Goal: Use online tool/utility: Utilize a website feature to perform a specific function

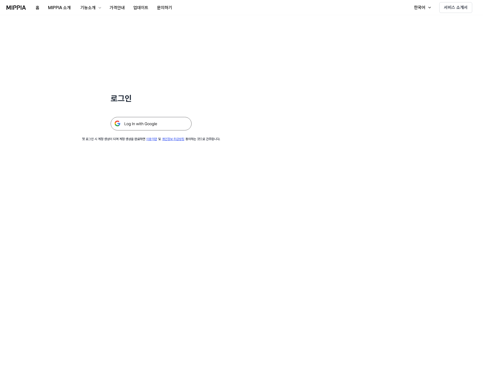
click at [156, 120] on img at bounding box center [151, 123] width 81 height 13
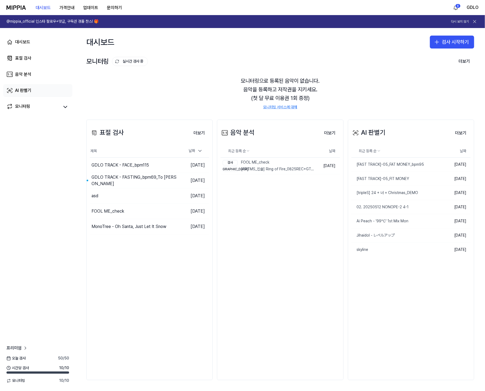
click at [26, 89] on div "AI 판별기" at bounding box center [23, 90] width 16 height 6
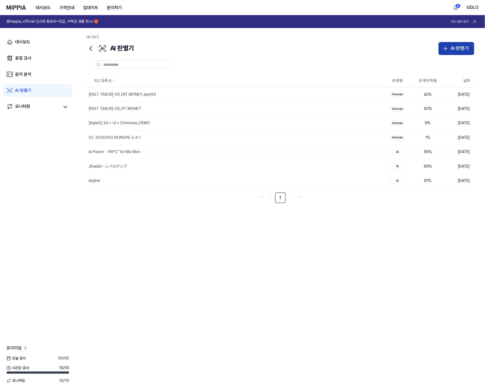
click at [461, 49] on div "AI 판별기" at bounding box center [459, 49] width 18 height 8
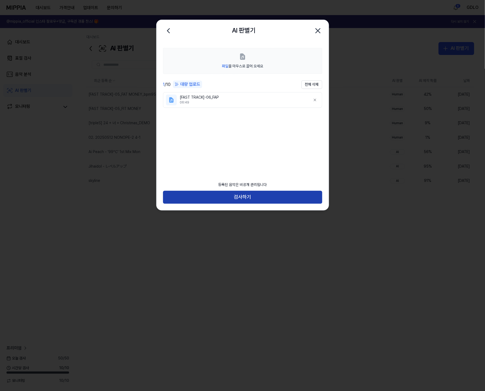
click at [223, 196] on button "검사하기" at bounding box center [242, 197] width 159 height 13
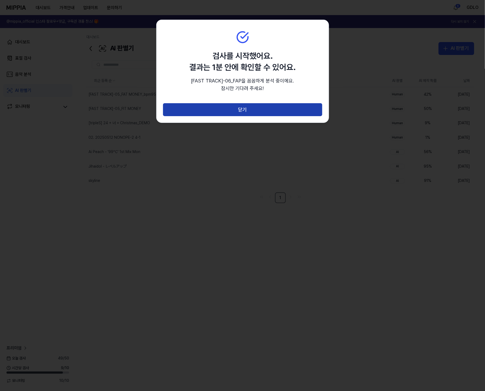
click at [207, 112] on button "닫기" at bounding box center [242, 109] width 159 height 13
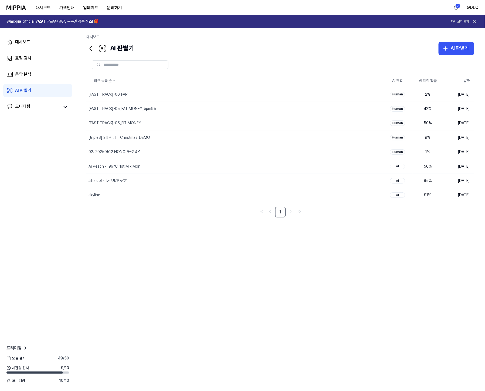
click at [166, 236] on div "최근 등록 순 AI 판별 AI 제작 확률 날짜 [FAST TRACK]-06_FAP 삭제 Human 2 % [DATE] [FAST TRACK]-…" at bounding box center [280, 201] width 388 height 254
